Goal: Task Accomplishment & Management: Manage account settings

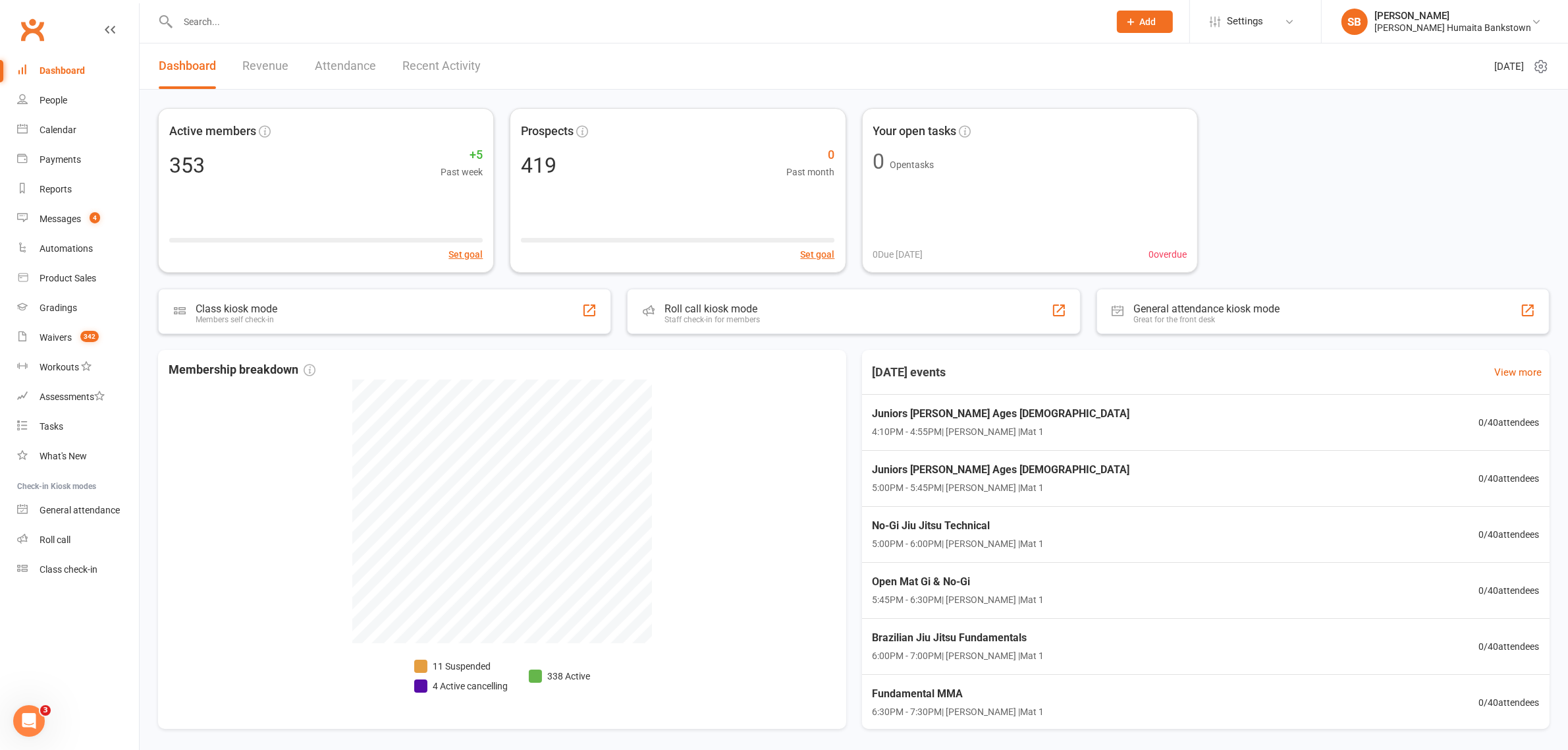
click at [238, 21] on input "text" at bounding box center [637, 22] width 926 height 19
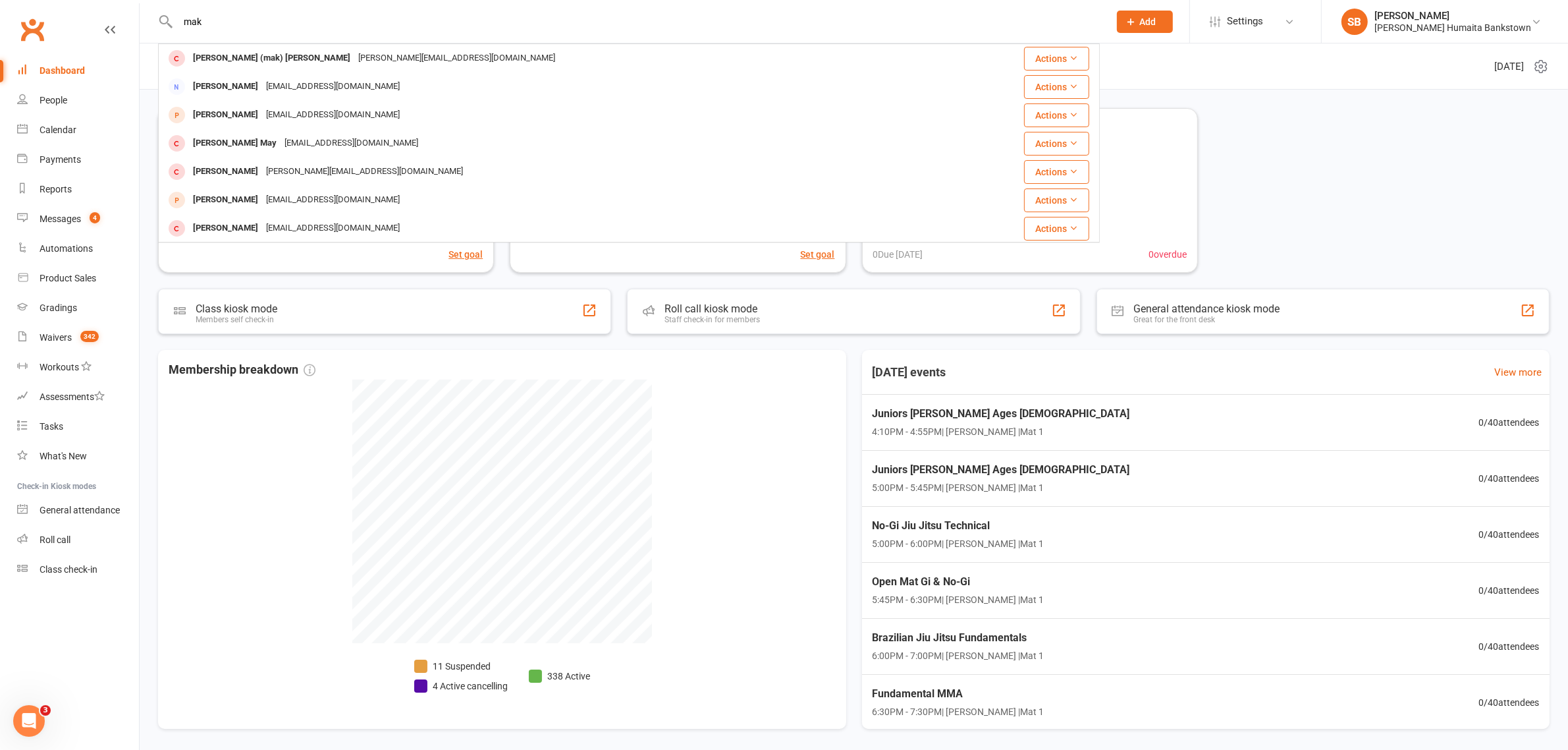
drag, startPoint x: 275, startPoint y: 31, endPoint x: 265, endPoint y: 15, distance: 18.9
click at [239, 19] on div "[PERSON_NAME] (mak) Levay [EMAIL_ADDRESS][DOMAIN_NAME] Actions [PERSON_NAME] [E…" at bounding box center [628, 21] width 942 height 43
drag, startPoint x: 265, startPoint y: 15, endPoint x: 103, endPoint y: -2, distance: 162.9
click at [103, 0] on html "[PERSON_NAME] (mak) Levay [EMAIL_ADDRESS][DOMAIN_NAME] Actions [PERSON_NAME] [E…" at bounding box center [784, 398] width 1568 height 797
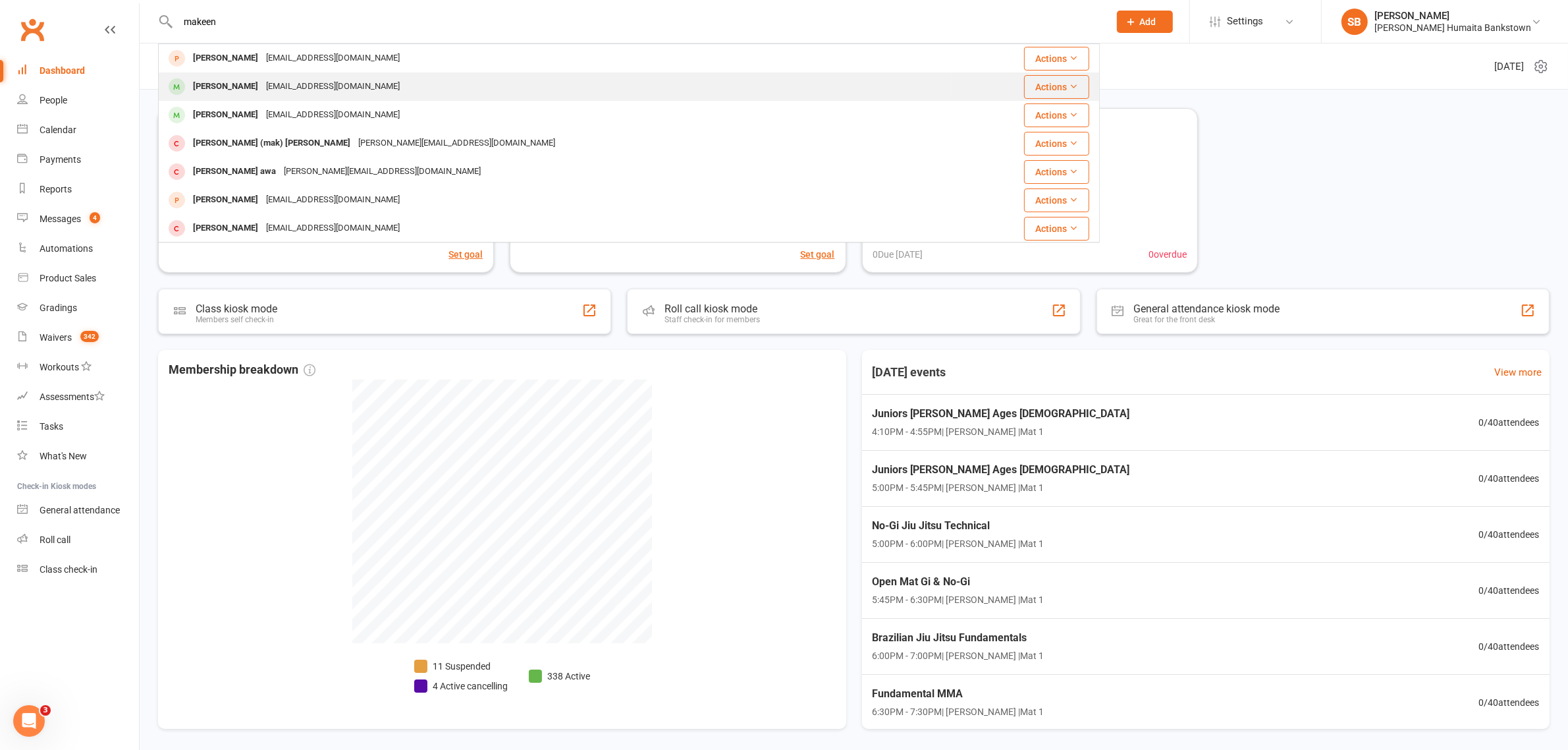
type input "makeen"
click at [323, 88] on div "[EMAIL_ADDRESS][DOMAIN_NAME]" at bounding box center [333, 86] width 142 height 19
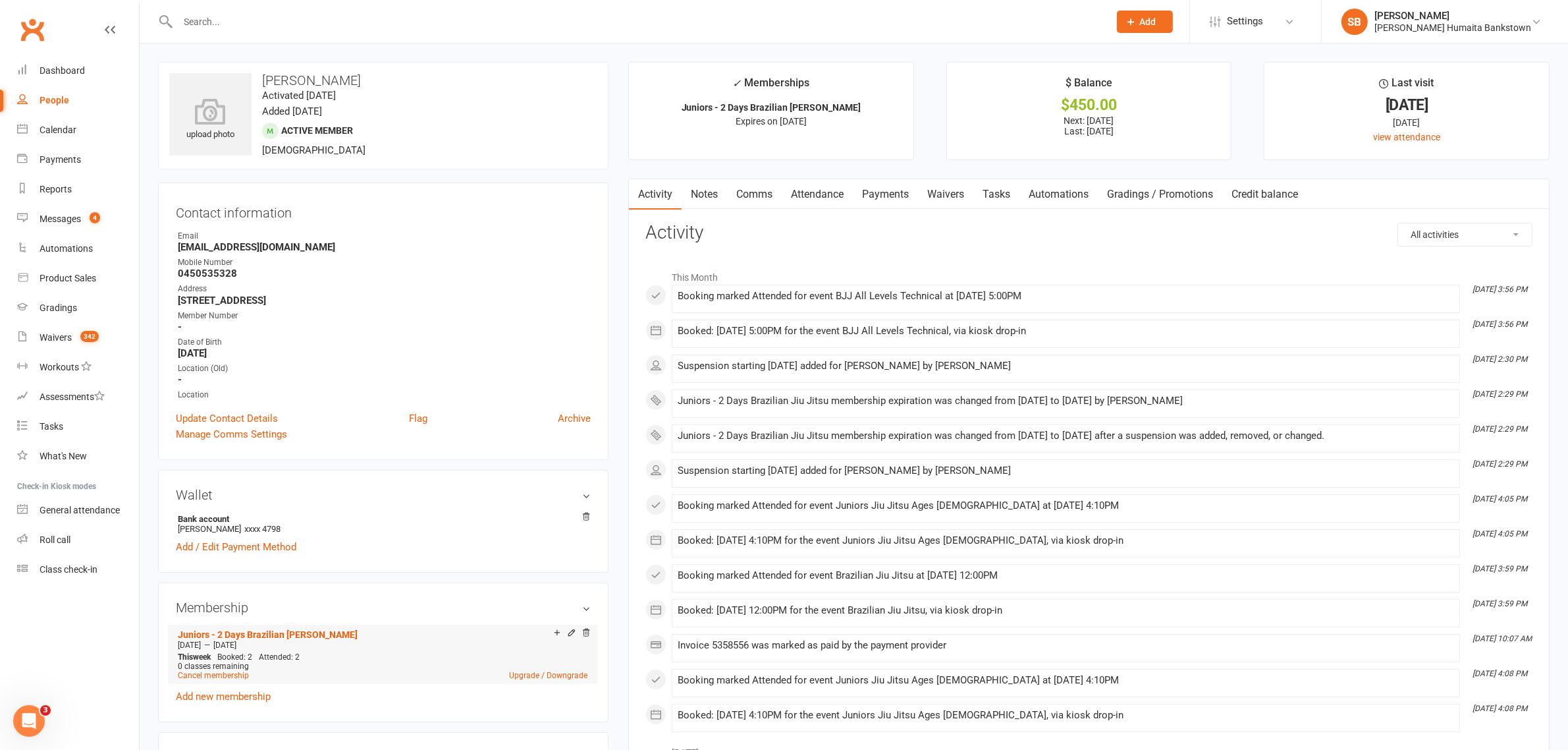
drag, startPoint x: 280, startPoint y: 644, endPoint x: 232, endPoint y: 649, distance: 48.3
click at [232, 649] on div "[DATE] — [DATE]" at bounding box center [383, 645] width 417 height 10
click at [236, 647] on span "[DATE]" at bounding box center [224, 645] width 23 height 9
click at [901, 201] on link "Payments" at bounding box center [885, 194] width 65 height 30
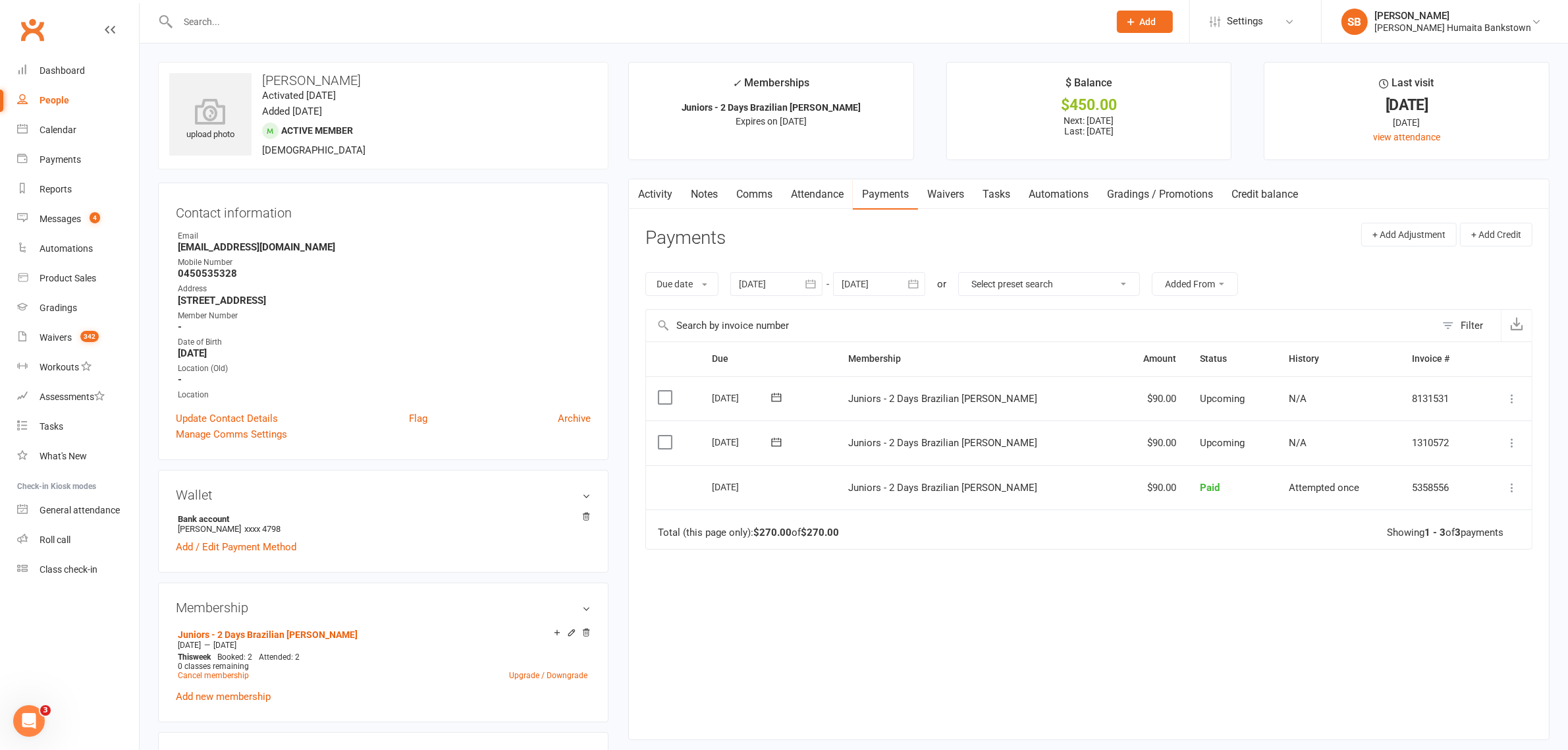
click at [873, 288] on div at bounding box center [879, 284] width 92 height 24
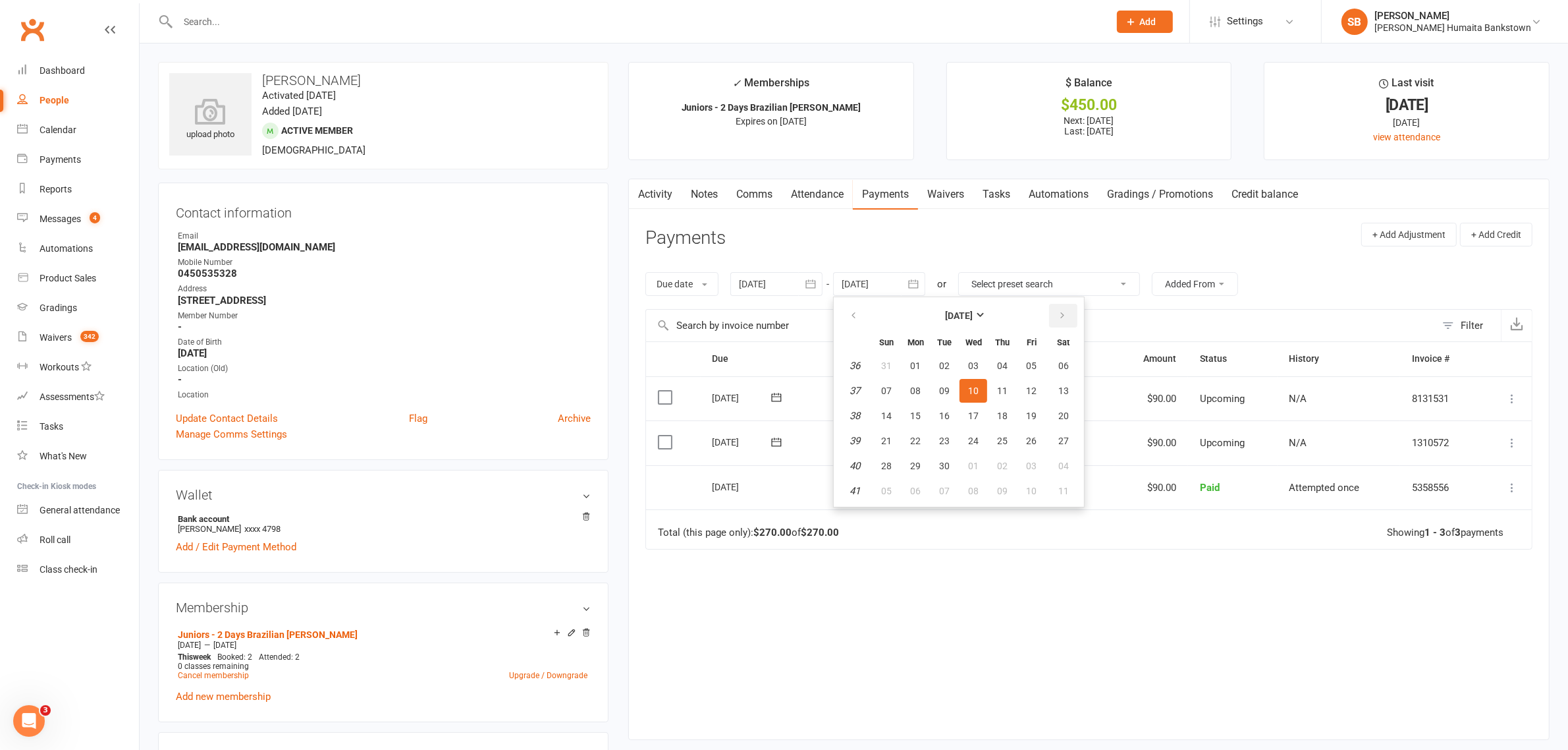
click at [1049, 315] on button "button" at bounding box center [1064, 316] width 29 height 24
click at [1057, 480] on button "06" at bounding box center [1064, 491] width 34 height 24
type input "[DATE]"
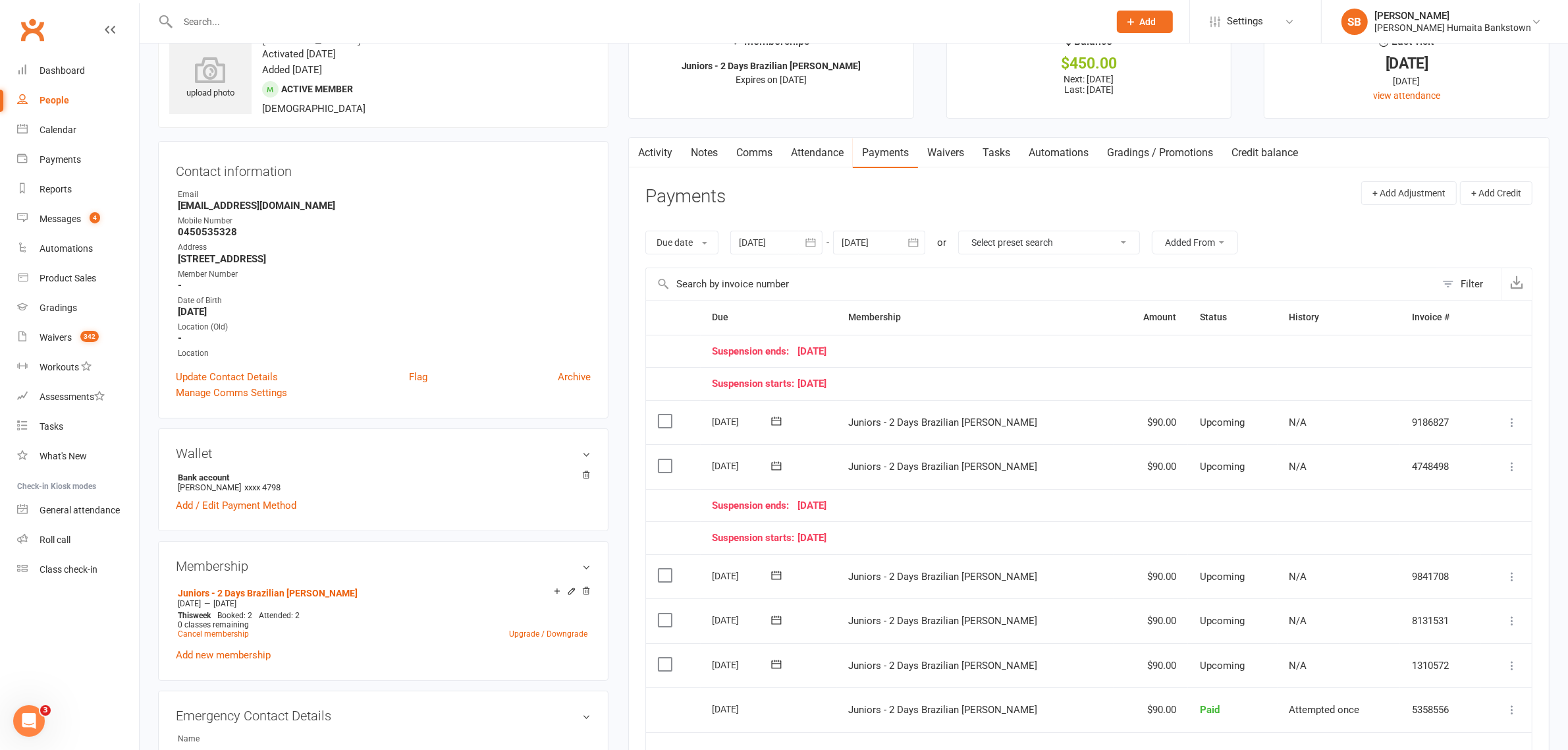
scroll to position [83, 0]
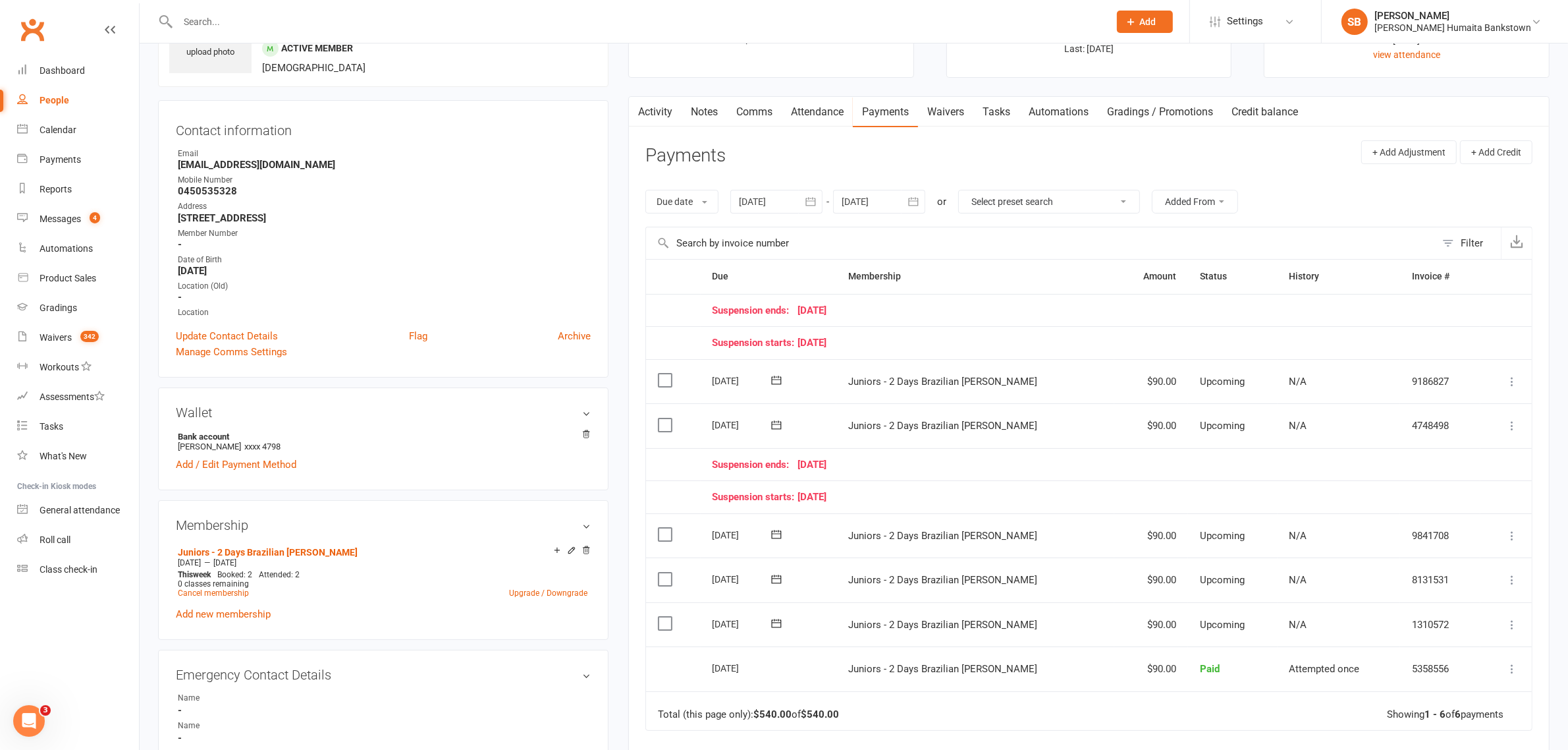
click at [934, 412] on td "Juniors - 2 Days Brazilian [PERSON_NAME]" at bounding box center [976, 425] width 278 height 45
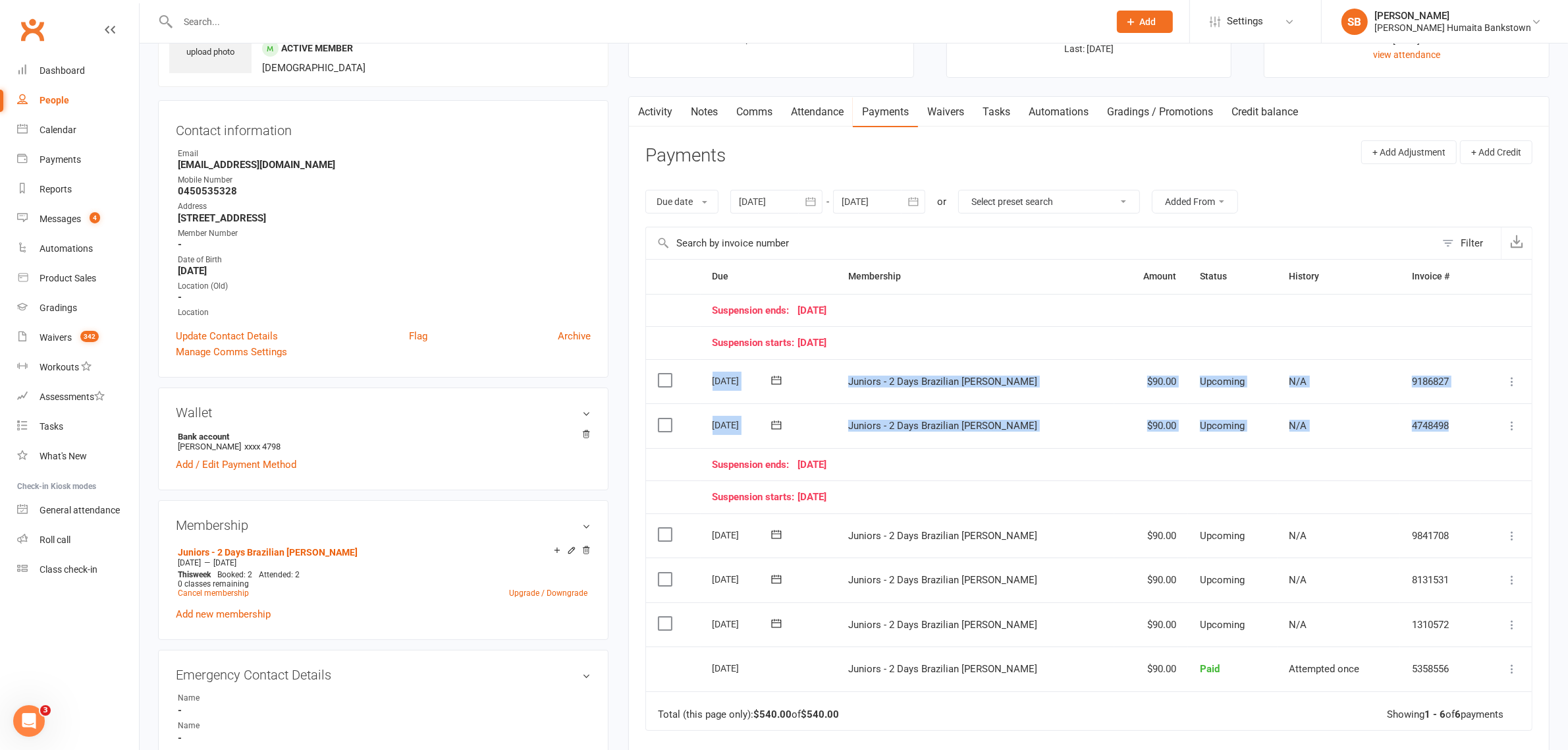
drag, startPoint x: 714, startPoint y: 379, endPoint x: 1472, endPoint y: 426, distance: 759.5
click at [1472, 426] on table "Due Contact Membership Amount Status History Invoice # Suspension ends: [DATE] …" at bounding box center [1089, 494] width 887 height 472
click at [1468, 426] on td "4748498" at bounding box center [1440, 425] width 79 height 45
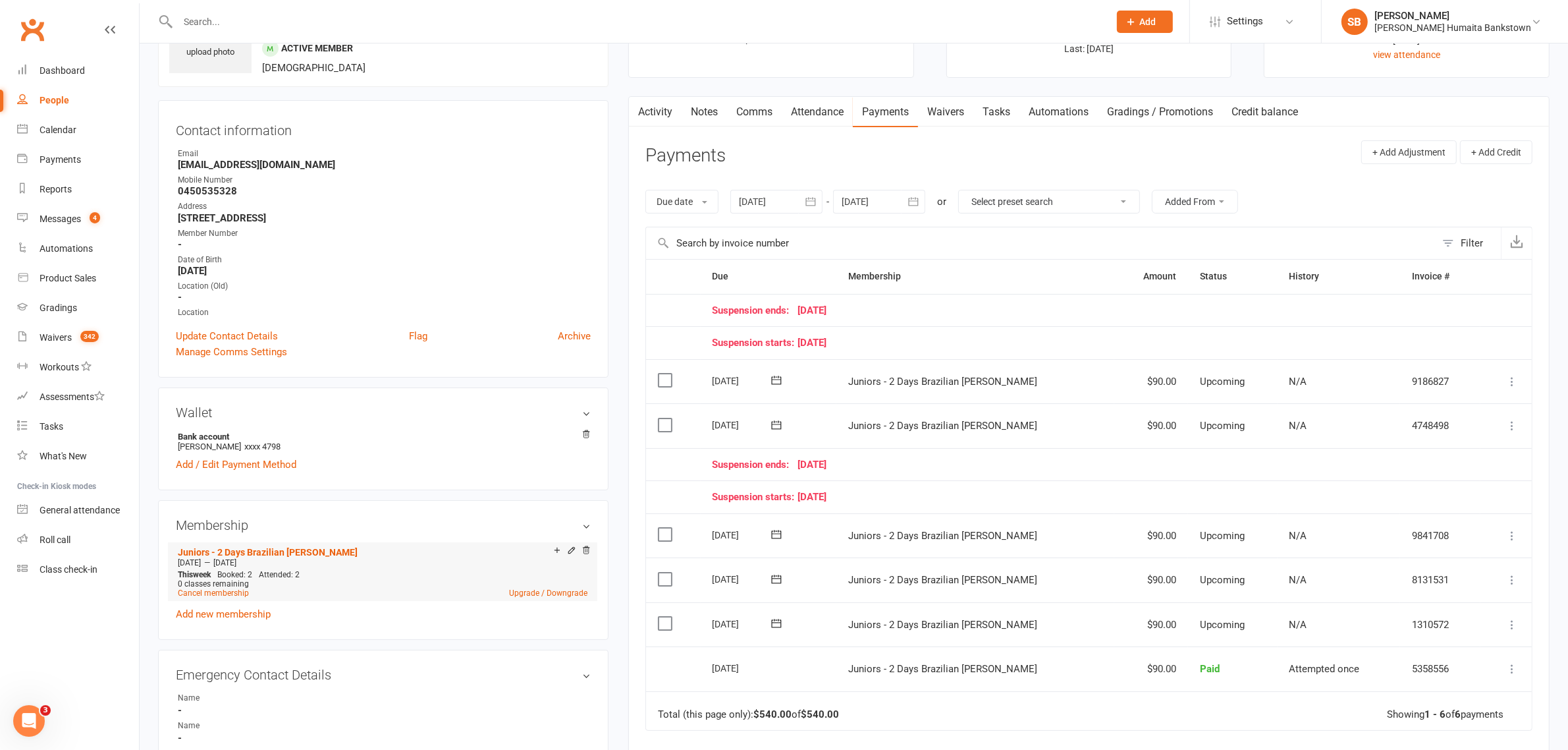
drag, startPoint x: 284, startPoint y: 560, endPoint x: 230, endPoint y: 558, distance: 54.0
click at [230, 558] on div "[DATE] — [DATE]" at bounding box center [383, 563] width 417 height 10
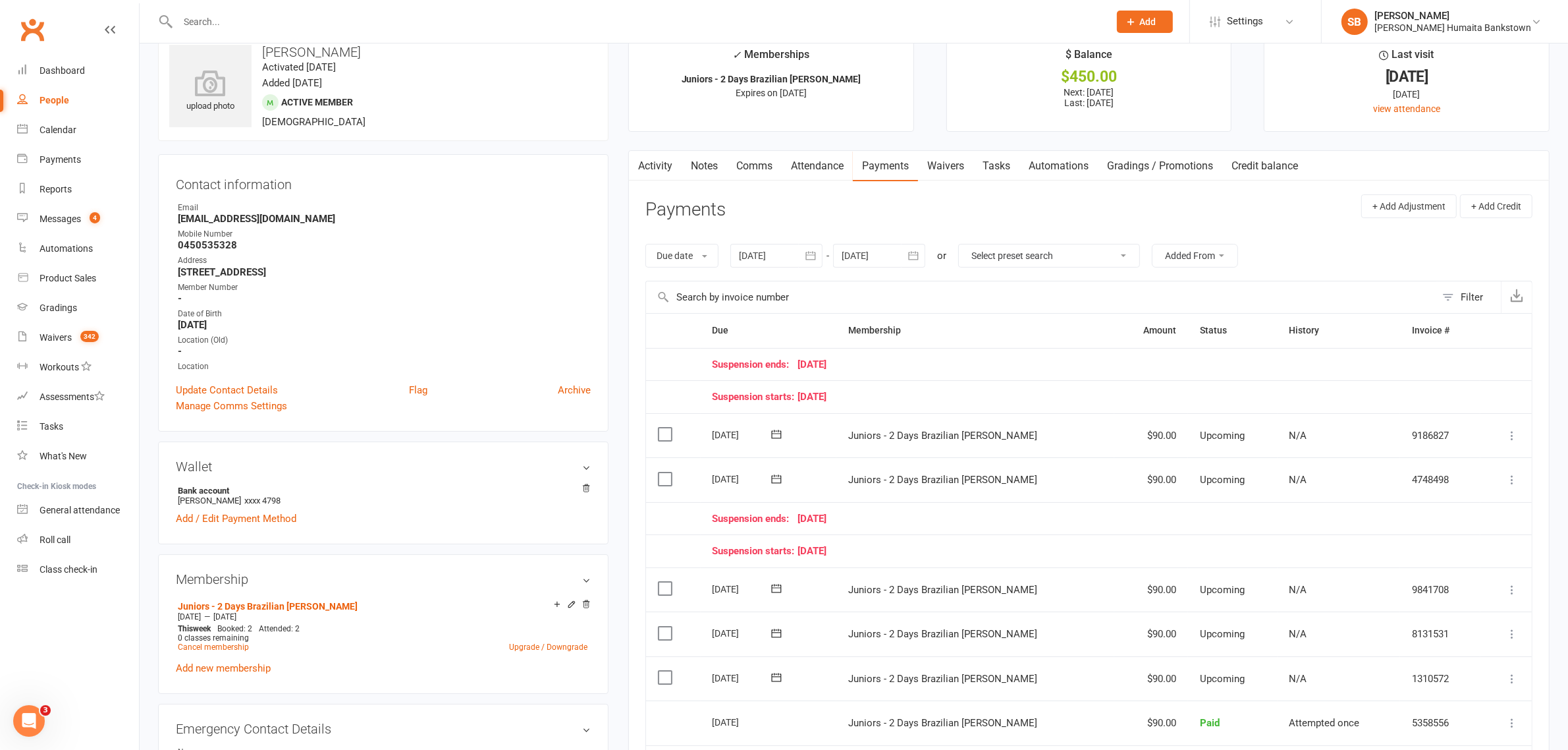
scroll to position [0, 0]
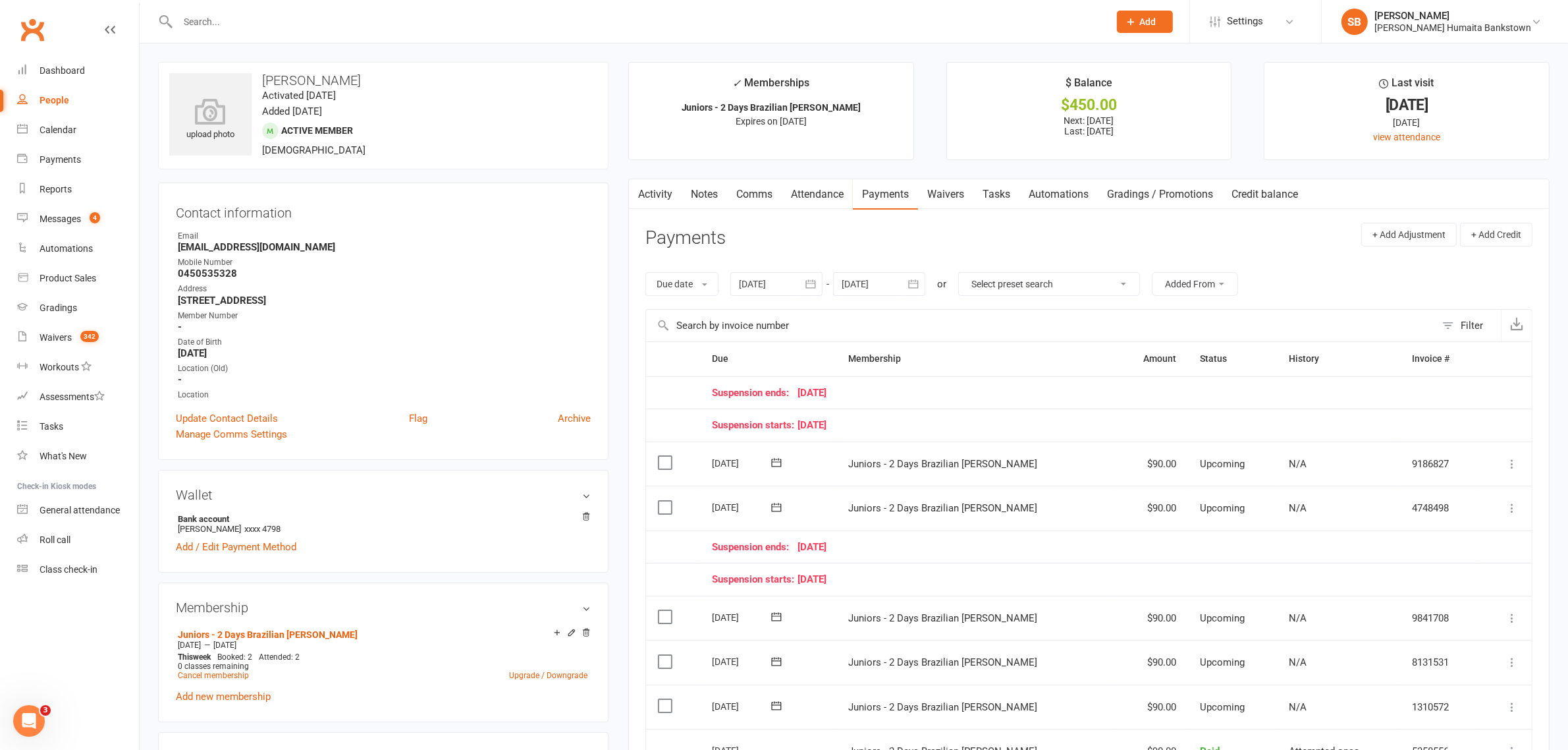
click at [317, 29] on input "text" at bounding box center [637, 22] width 926 height 19
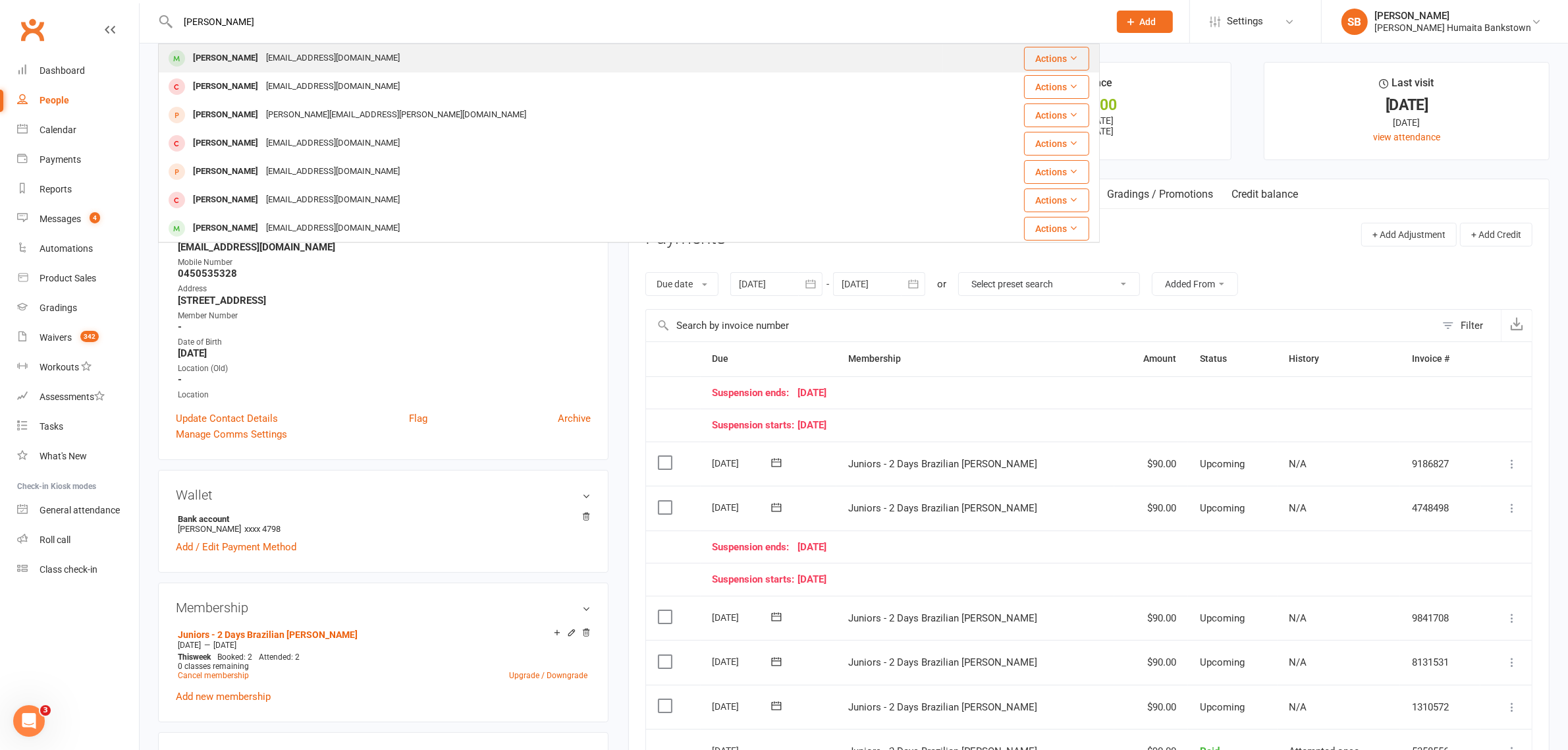
type input "[PERSON_NAME]"
click at [304, 51] on div "[EMAIL_ADDRESS][DOMAIN_NAME]" at bounding box center [333, 58] width 142 height 19
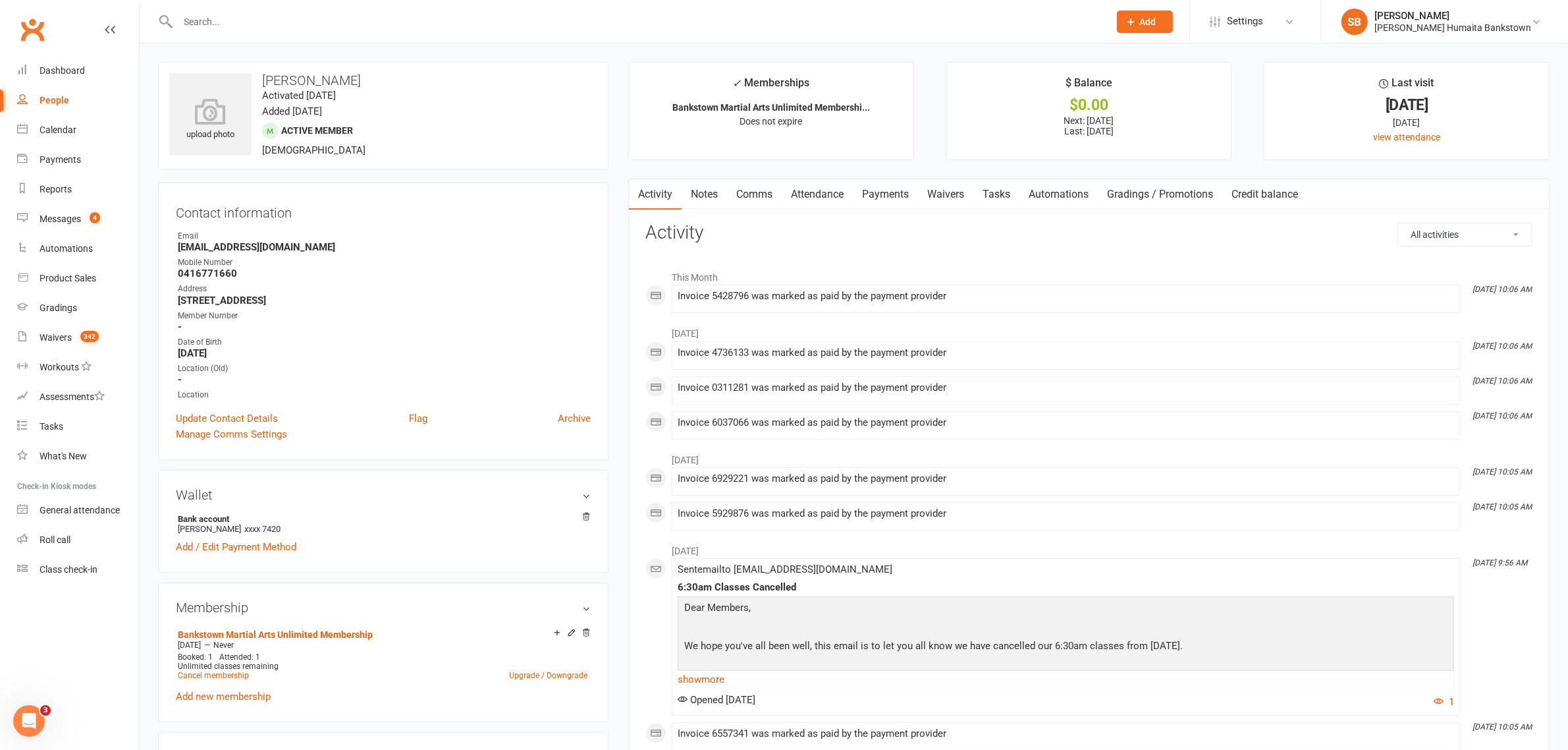
click at [903, 208] on link "Payments" at bounding box center [885, 194] width 65 height 30
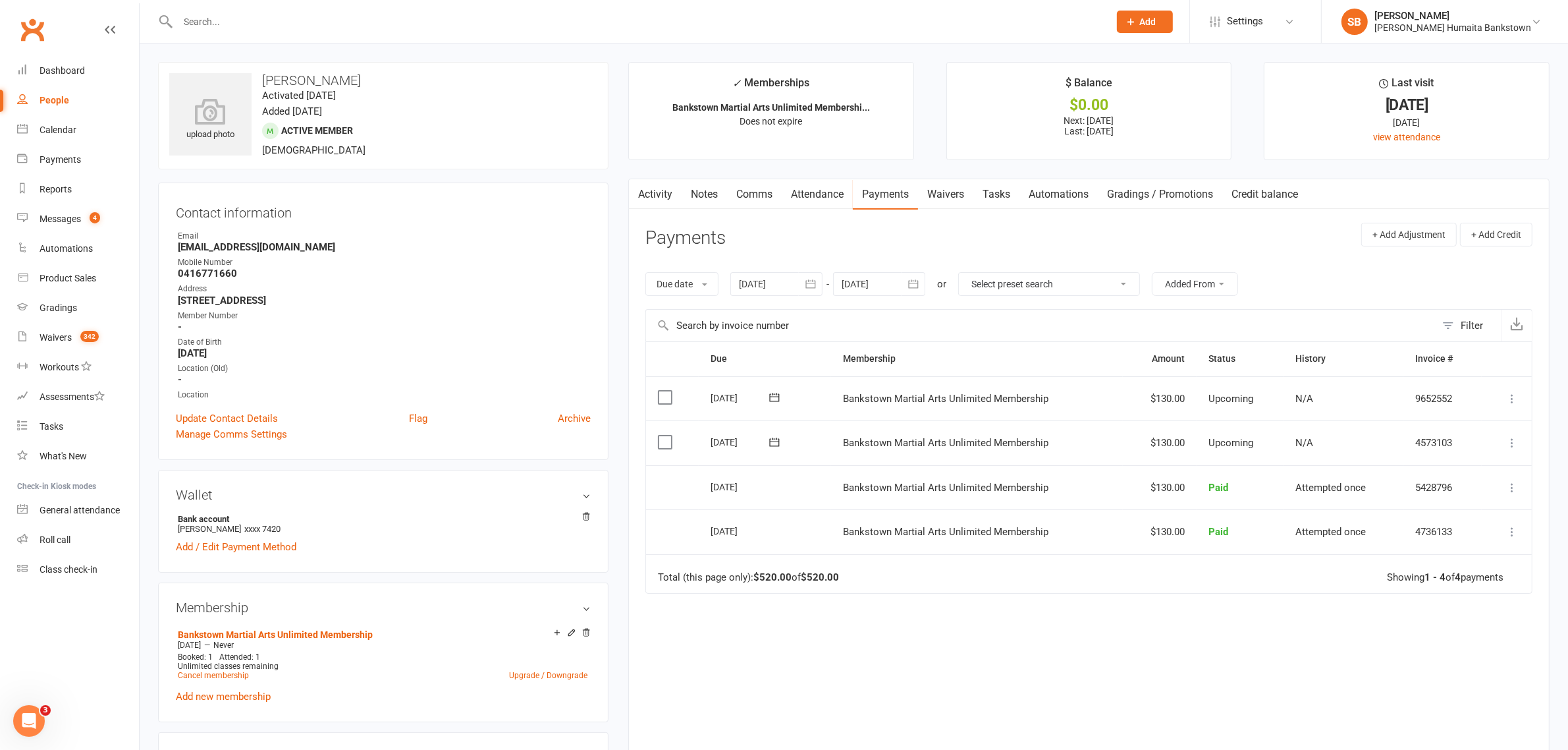
click at [878, 287] on div at bounding box center [879, 284] width 92 height 24
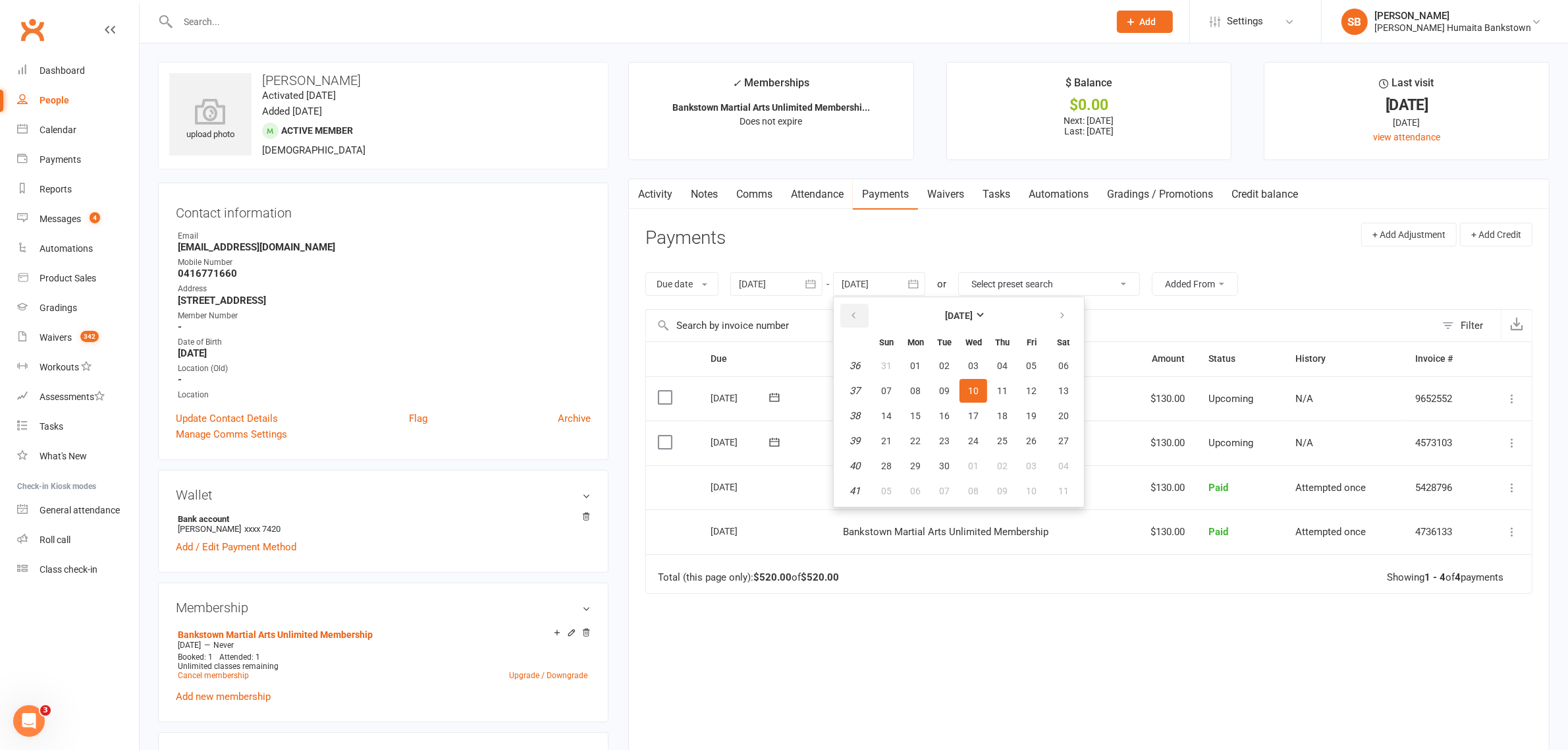
click at [849, 314] on button "button" at bounding box center [854, 316] width 29 height 24
click at [852, 313] on icon "button" at bounding box center [854, 316] width 9 height 10
click at [853, 313] on icon "button" at bounding box center [854, 316] width 9 height 10
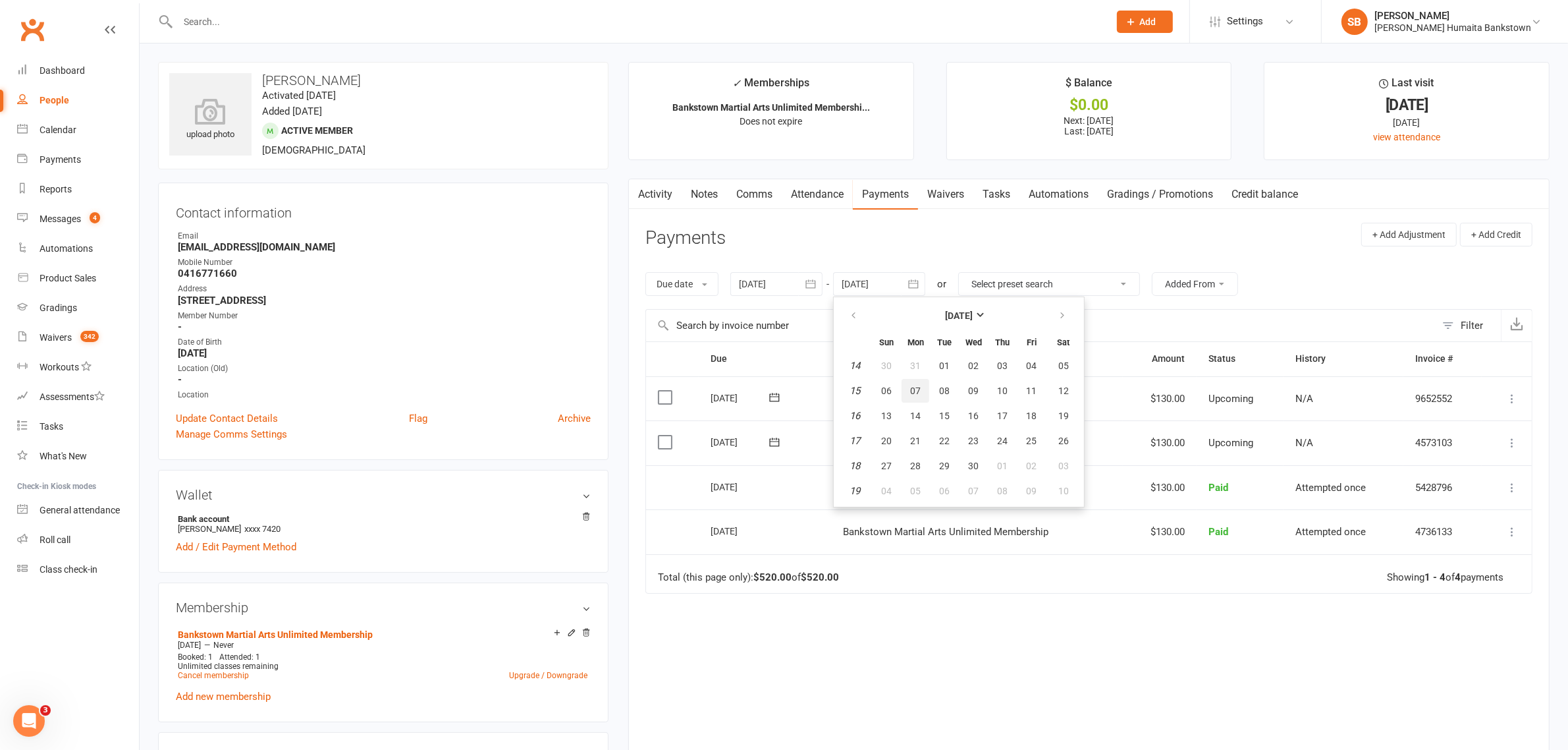
click at [926, 399] on button "07" at bounding box center [915, 391] width 28 height 24
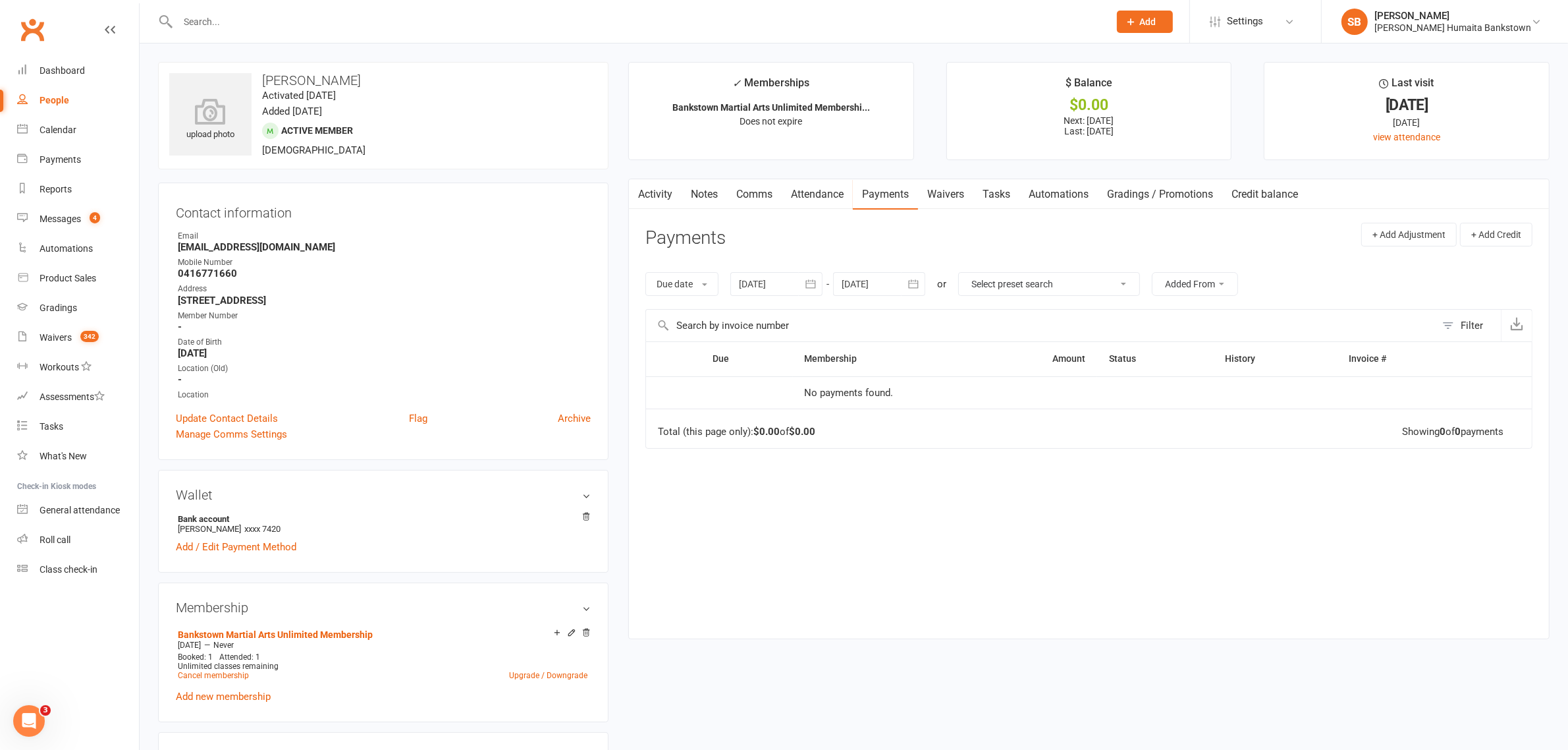
click at [870, 294] on div at bounding box center [879, 284] width 92 height 24
click at [1059, 310] on icon "button" at bounding box center [1062, 316] width 9 height 10
click at [991, 400] on button "10" at bounding box center [1002, 391] width 28 height 24
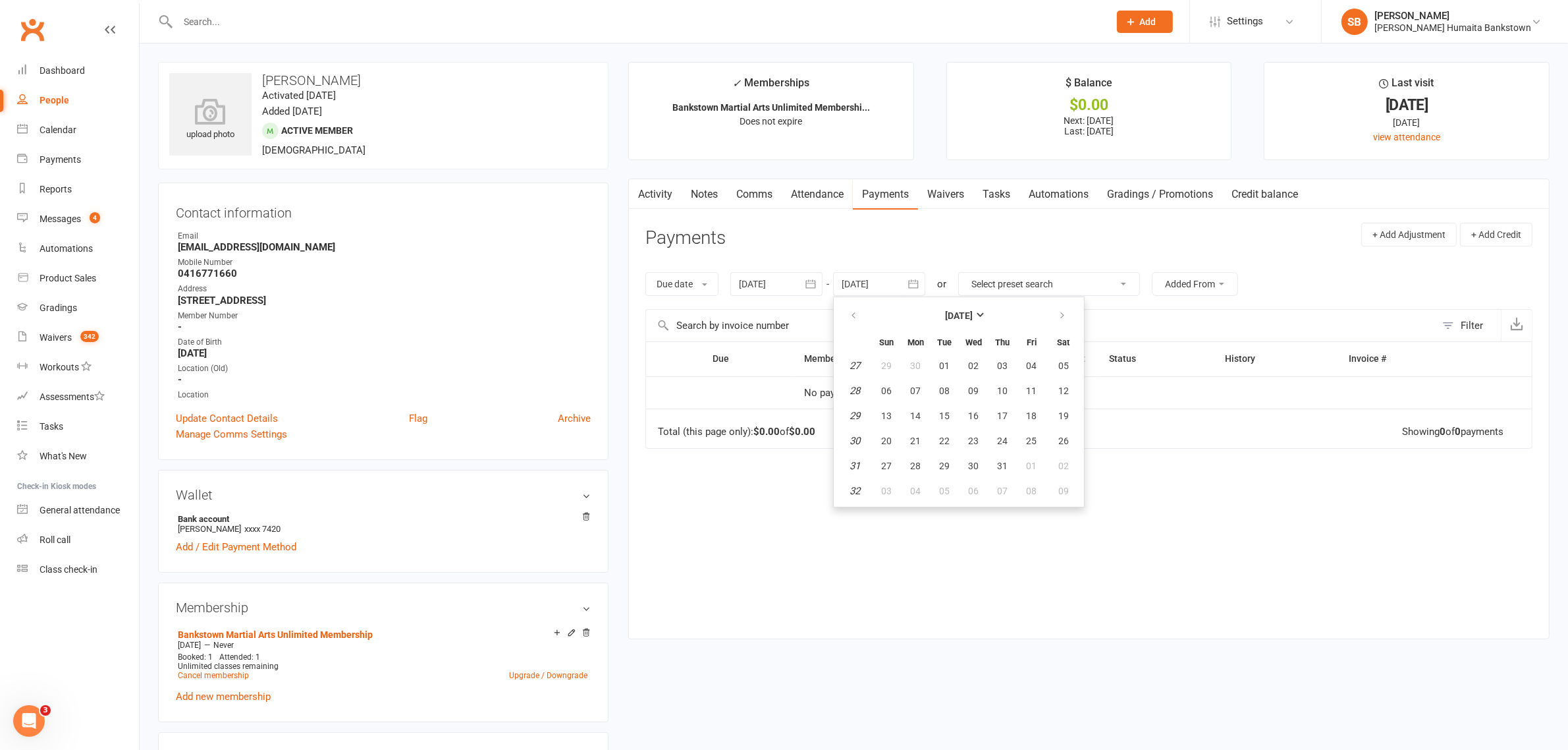
type input "[DATE]"
click at [799, 291] on div at bounding box center [776, 284] width 92 height 24
click at [766, 321] on button "button" at bounding box center [752, 316] width 29 height 24
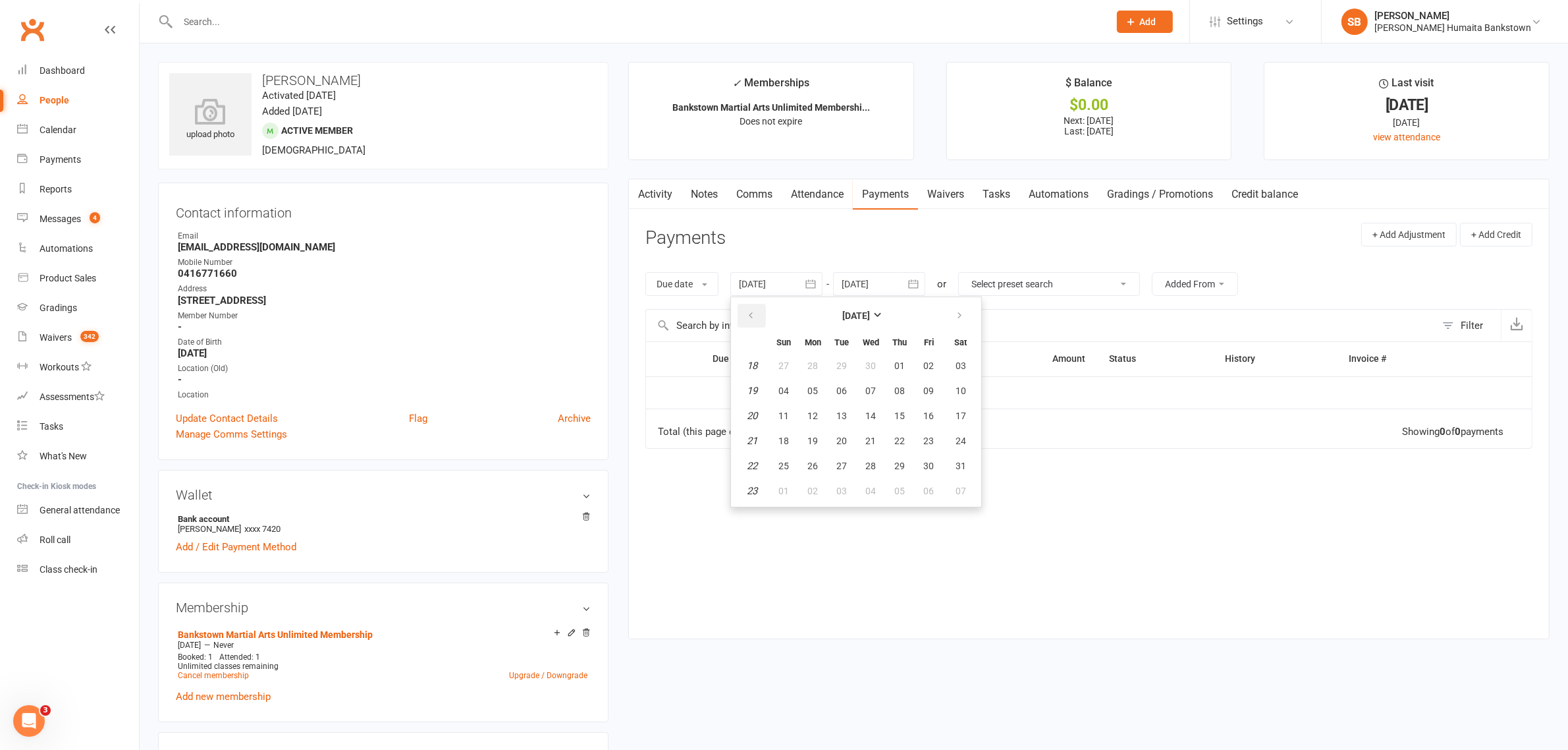
click at [766, 321] on button "button" at bounding box center [752, 316] width 29 height 24
click at [802, 396] on button "06" at bounding box center [812, 391] width 28 height 24
type input "[DATE]"
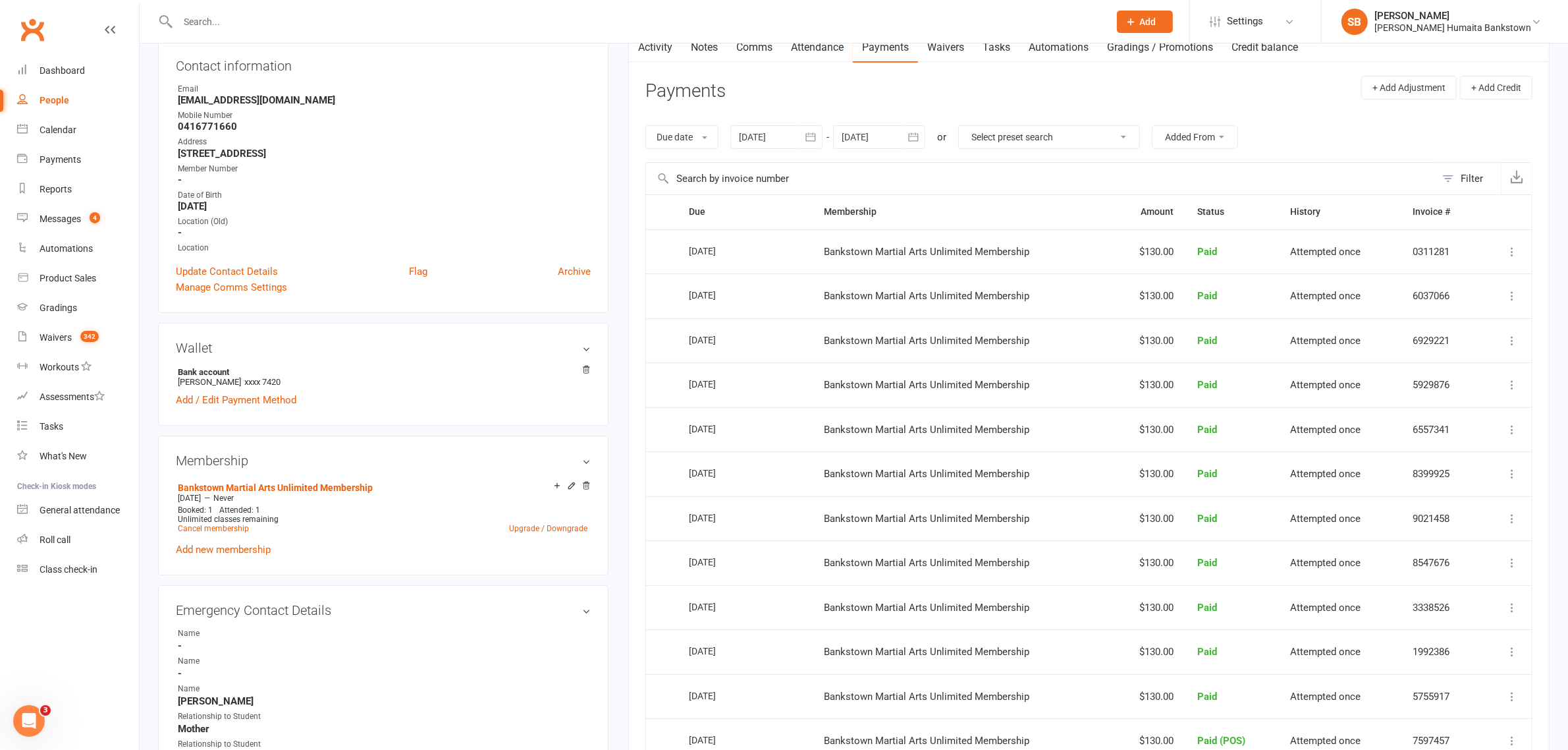
scroll to position [83, 0]
